Goal: Check status: Check status

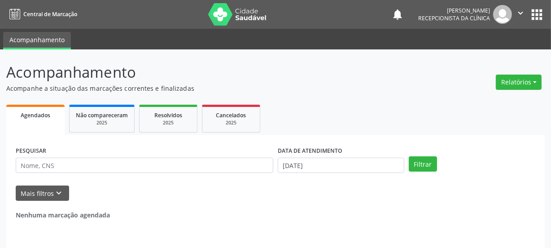
drag, startPoint x: 77, startPoint y: 168, endPoint x: 84, endPoint y: 163, distance: 8.5
click at [81, 165] on div "PESQUISAR DATA DE ATENDIMENTO [DATE] Filtrar UNIDADE DE REFERÊNCIA [GEOGRAPHIC_…" at bounding box center [275, 201] width 538 height 133
select select "9"
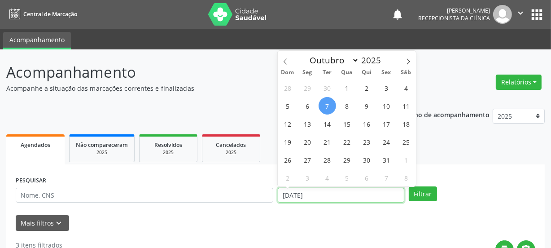
drag, startPoint x: 326, startPoint y: 193, endPoint x: 210, endPoint y: 184, distance: 116.0
click at [217, 188] on div "PESQUISAR DATA DE ATENDIMENTO [DATE] Filtrar" at bounding box center [275, 191] width 524 height 35
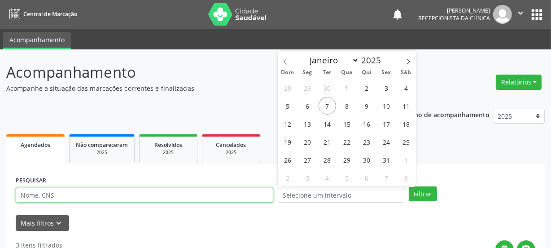
click at [193, 196] on input "text" at bounding box center [144, 194] width 257 height 15
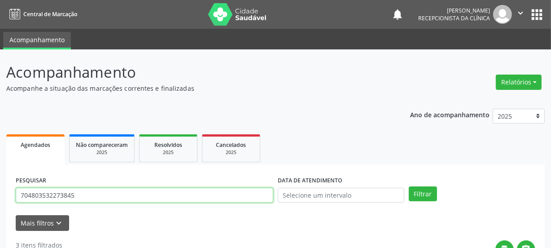
type input "704803532273845"
click at [409, 186] on button "Filtrar" at bounding box center [423, 193] width 28 height 15
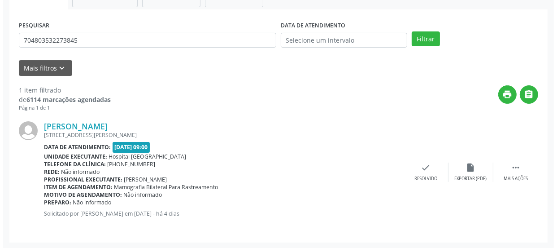
scroll to position [155, 0]
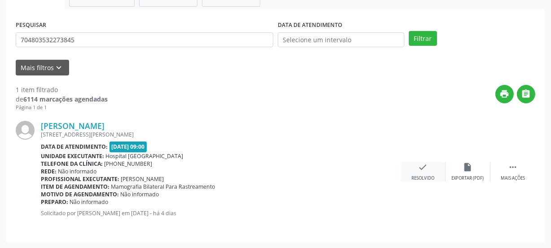
click at [425, 166] on icon "check" at bounding box center [423, 167] width 10 height 10
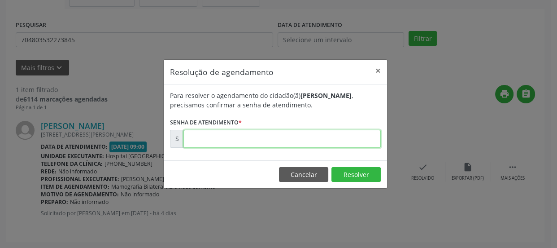
click at [346, 137] on input "text" at bounding box center [281, 139] width 197 height 18
type input "00180632"
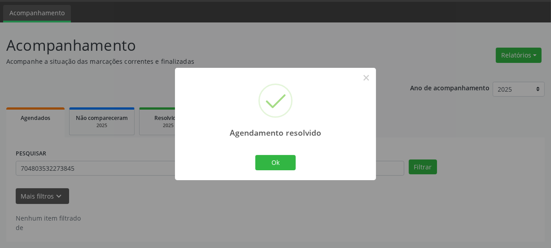
scroll to position [26, 0]
click at [281, 163] on button "Ok" at bounding box center [275, 162] width 40 height 15
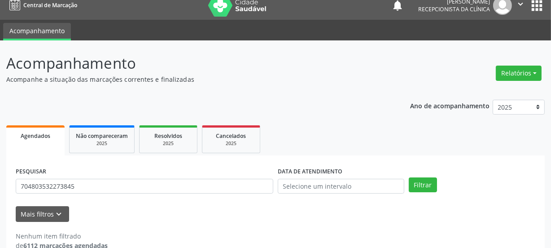
scroll to position [0, 0]
